Goal: Complete application form

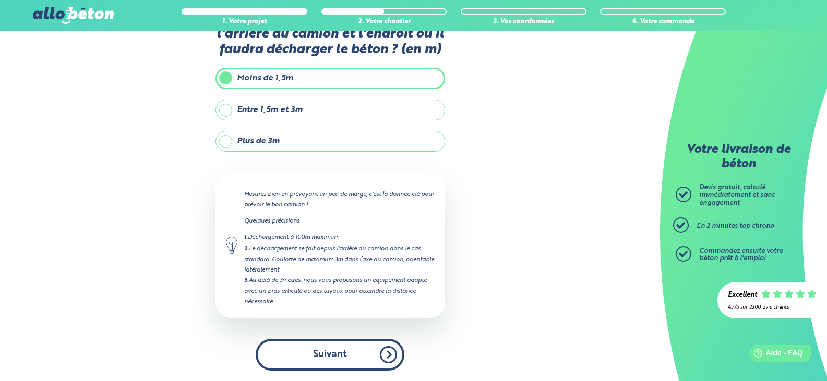
click at [388, 352] on button "Suivant" at bounding box center [330, 355] width 149 height 32
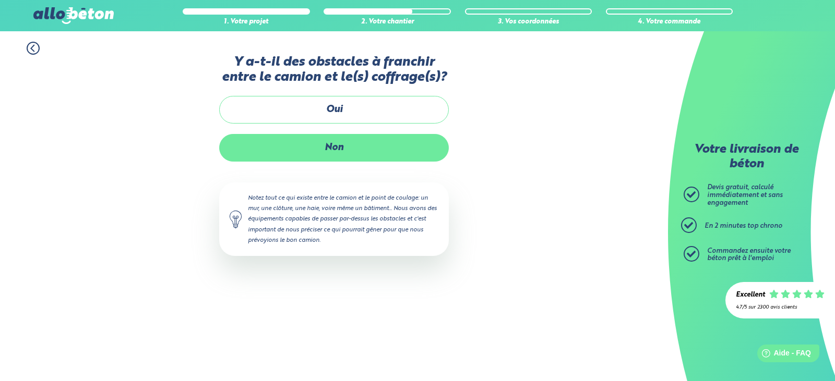
click at [342, 146] on label "Non" at bounding box center [334, 148] width 230 height 28
click at [0, 0] on input "Non" at bounding box center [0, 0] width 0 height 0
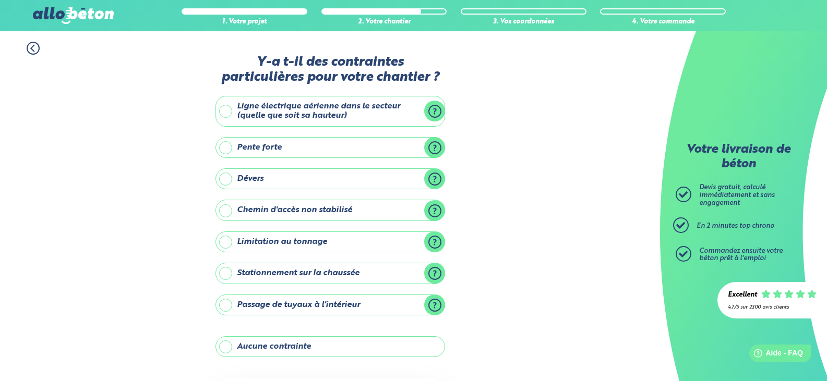
click at [226, 212] on label "Chemin d'accès non stabilisé" at bounding box center [330, 210] width 230 height 21
click at [0, 0] on input "Chemin d'accès non stabilisé" at bounding box center [0, 0] width 0 height 0
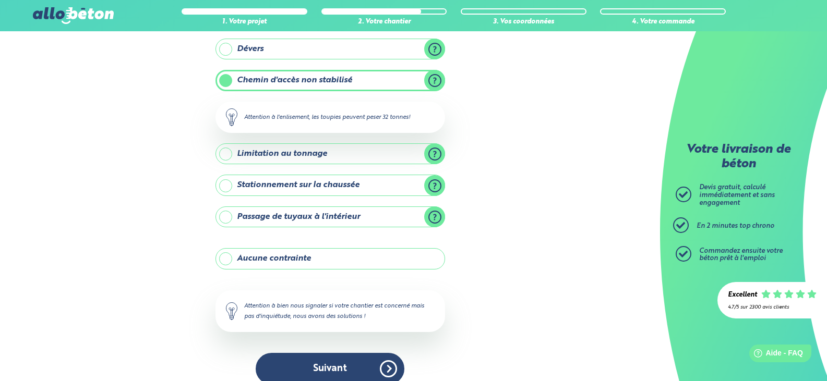
scroll to position [144, 0]
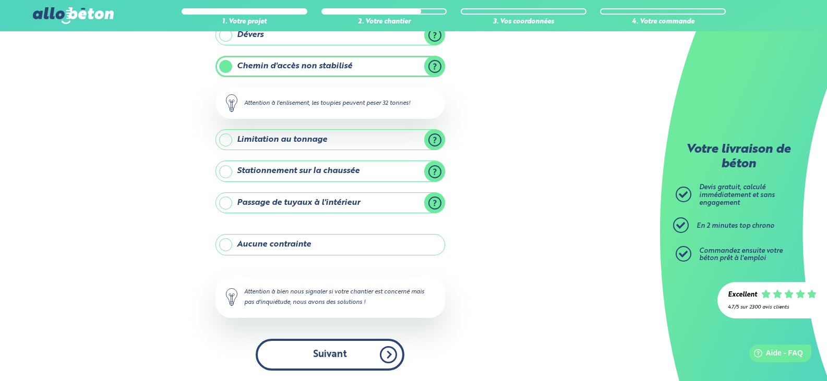
click at [332, 354] on button "Suivant" at bounding box center [330, 355] width 149 height 32
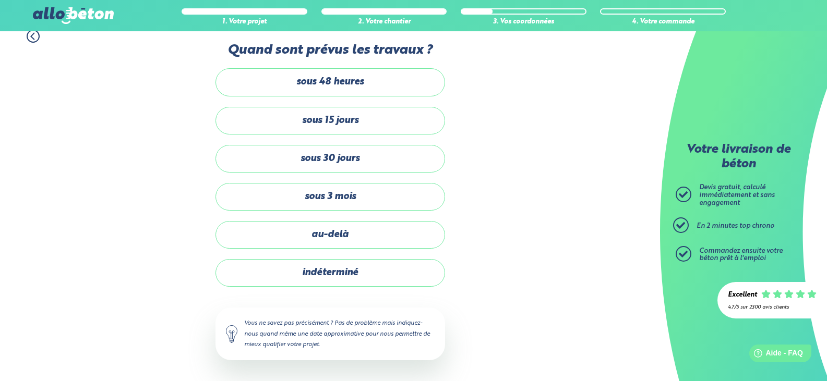
scroll to position [12, 0]
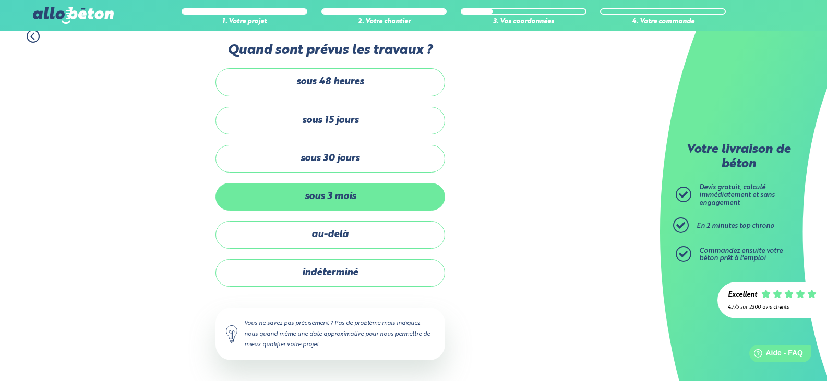
click at [327, 199] on label "sous 3 mois" at bounding box center [330, 197] width 230 height 28
click at [0, 0] on input "sous 3 mois" at bounding box center [0, 0] width 0 height 0
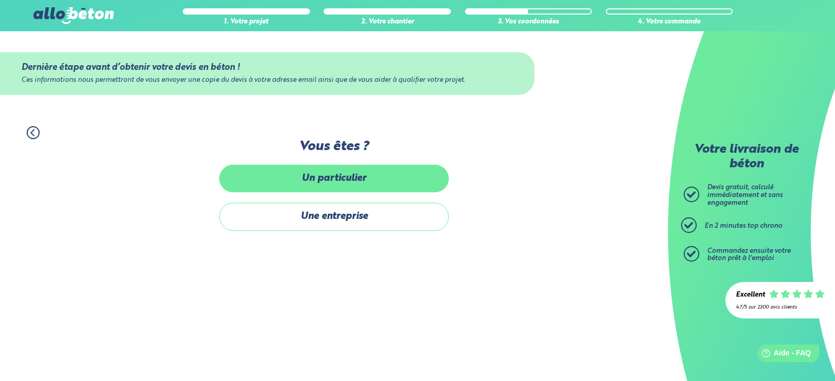
click at [348, 175] on label "Un particulier" at bounding box center [334, 179] width 230 height 28
click at [0, 0] on input "Un particulier" at bounding box center [0, 0] width 0 height 0
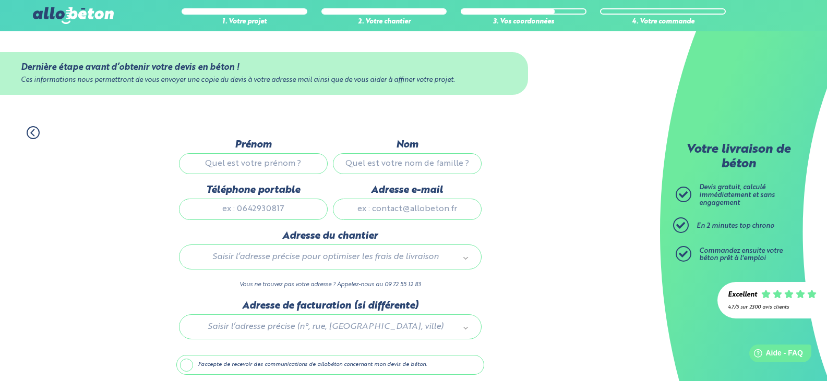
click at [246, 166] on input "Prénom" at bounding box center [253, 163] width 149 height 21
type input "[PERSON_NAME]"
type input "bellec"
type input "0754399775"
type input "[EMAIL_ADDRESS][DOMAIN_NAME]"
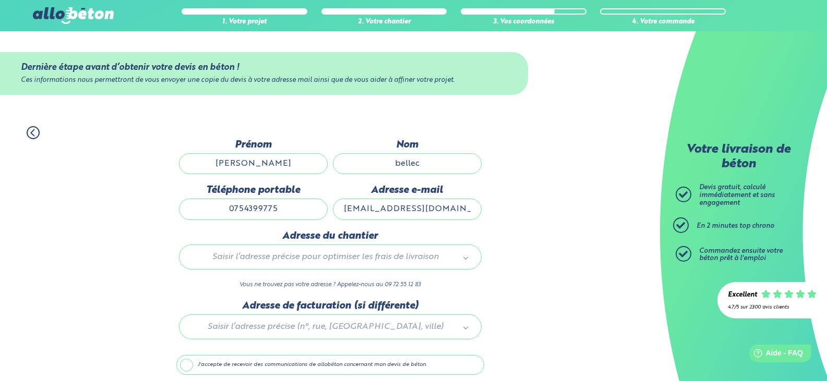
type input "[STREET_ADDRESS]"
click at [403, 210] on input "[EMAIL_ADDRESS][DOMAIN_NAME]" at bounding box center [407, 209] width 149 height 21
type input "[EMAIL_ADDRESS][DOMAIN_NAME]"
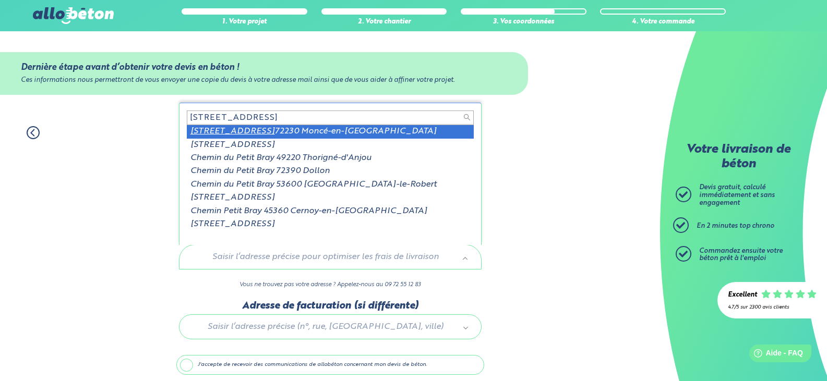
type input "[STREET_ADDRESS]"
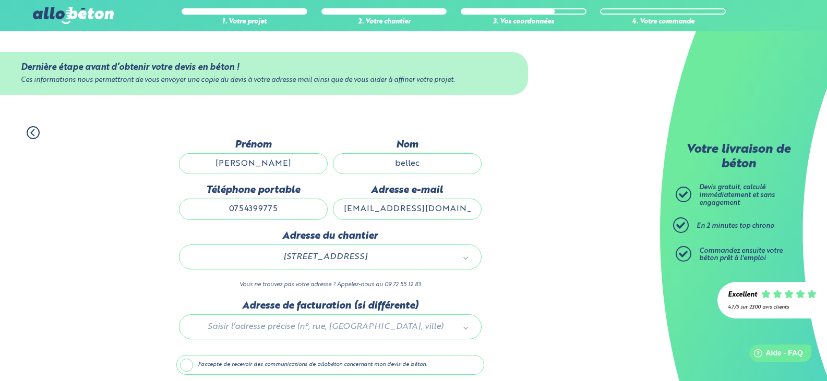
click at [261, 325] on div at bounding box center [330, 325] width 308 height 50
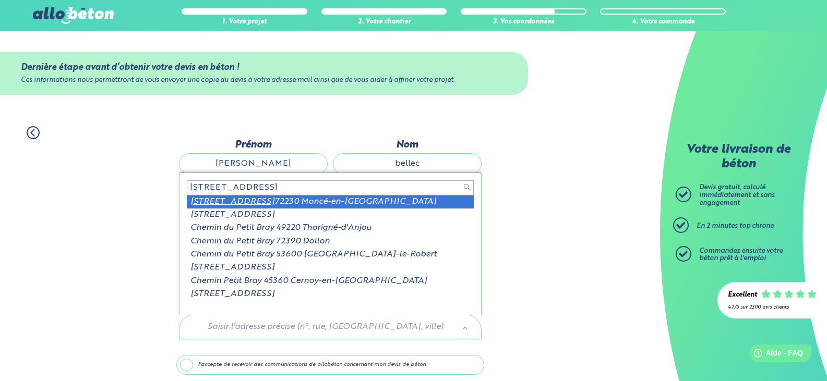
type input "[STREET_ADDRESS]"
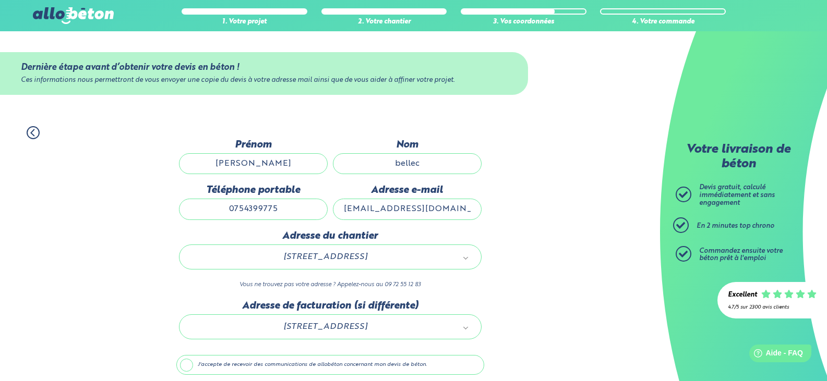
click at [186, 363] on label "J'accepte de recevoir des communications de allobéton concernant mon devis de b…" at bounding box center [330, 365] width 308 height 20
click at [0, 0] on input "J'accepte de recevoir des communications de allobéton concernant mon devis de b…" at bounding box center [0, 0] width 0 height 0
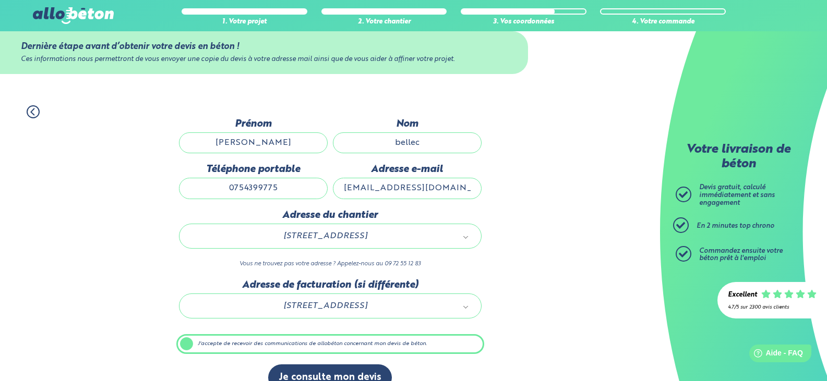
scroll to position [41, 0]
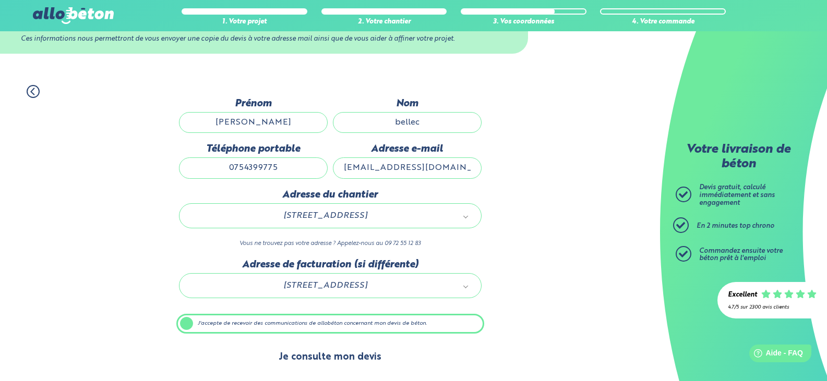
click at [345, 354] on button "Je consulte mon devis" at bounding box center [330, 357] width 124 height 27
